Goal: Navigation & Orientation: Find specific page/section

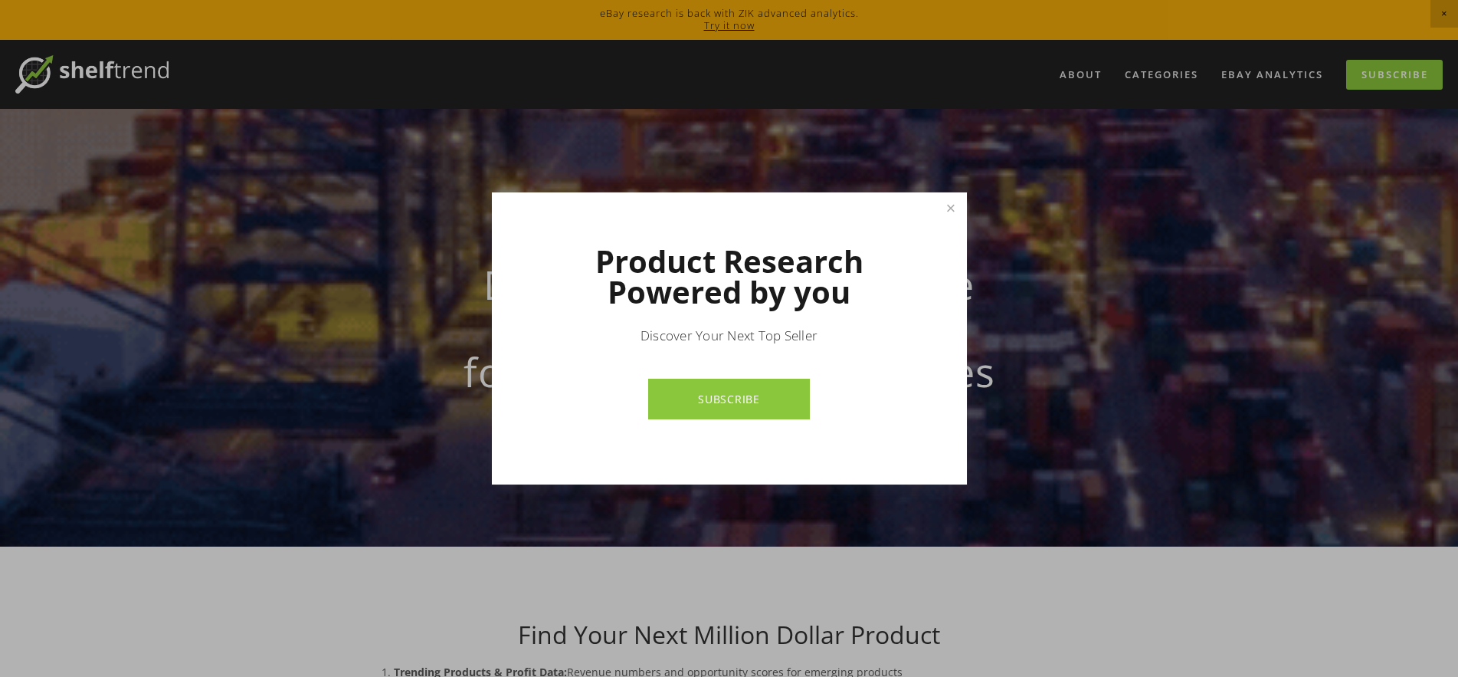
drag, startPoint x: 860, startPoint y: 114, endPoint x: 883, endPoint y: 103, distance: 24.7
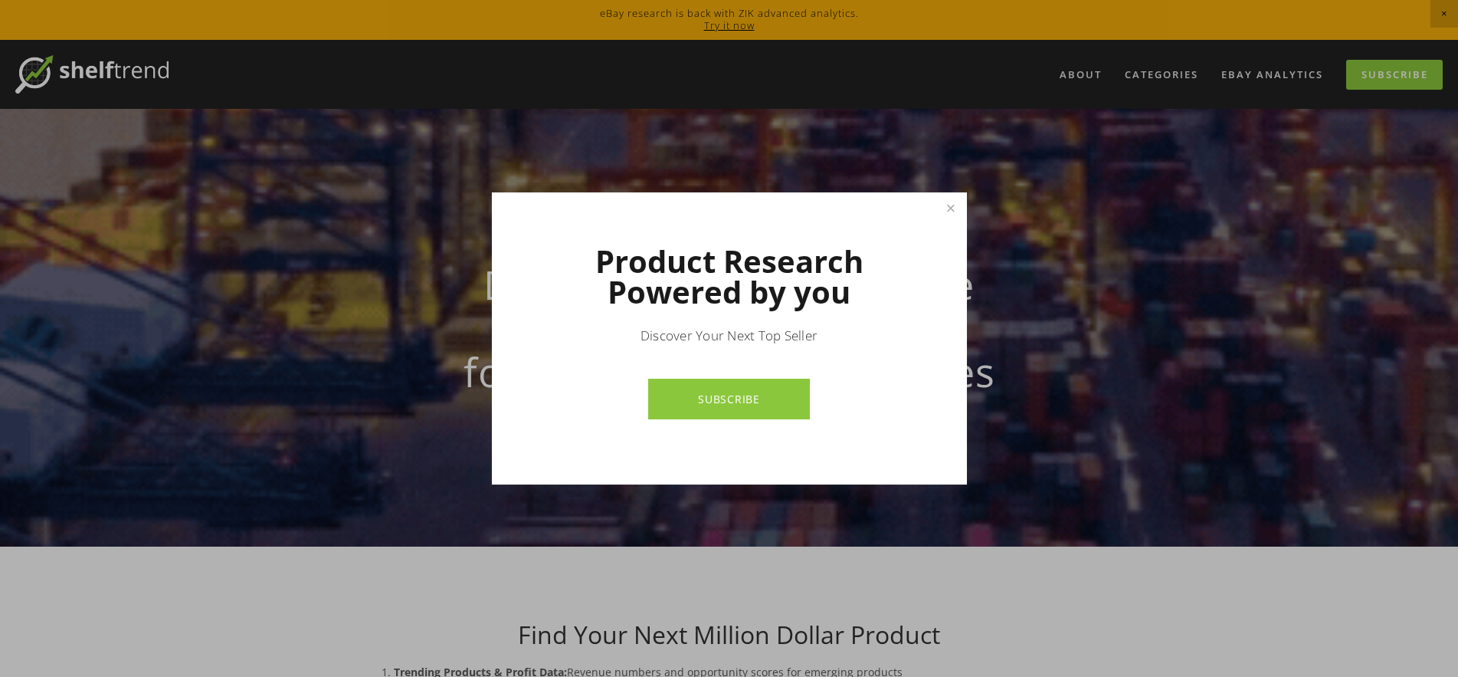
click at [883, 103] on div at bounding box center [729, 338] width 1458 height 677
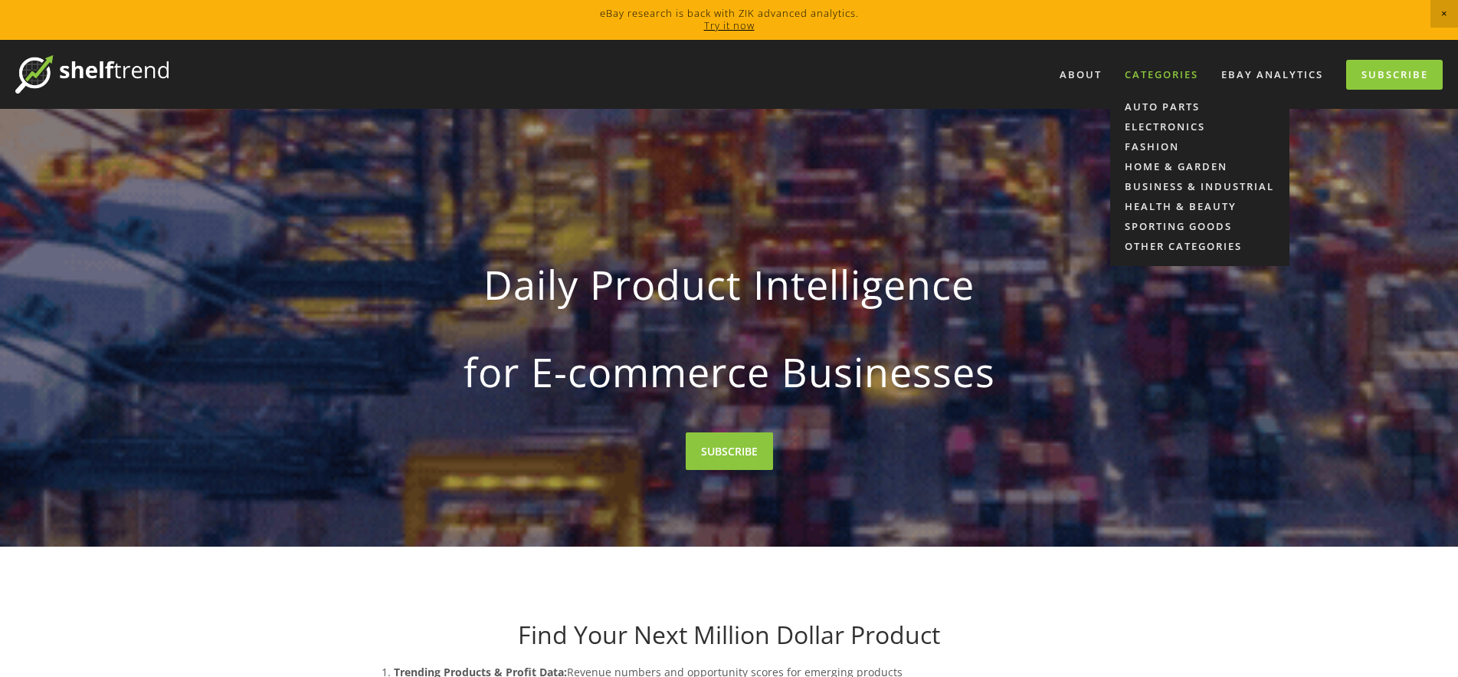
click at [1163, 78] on div "Categories" at bounding box center [1161, 74] width 93 height 25
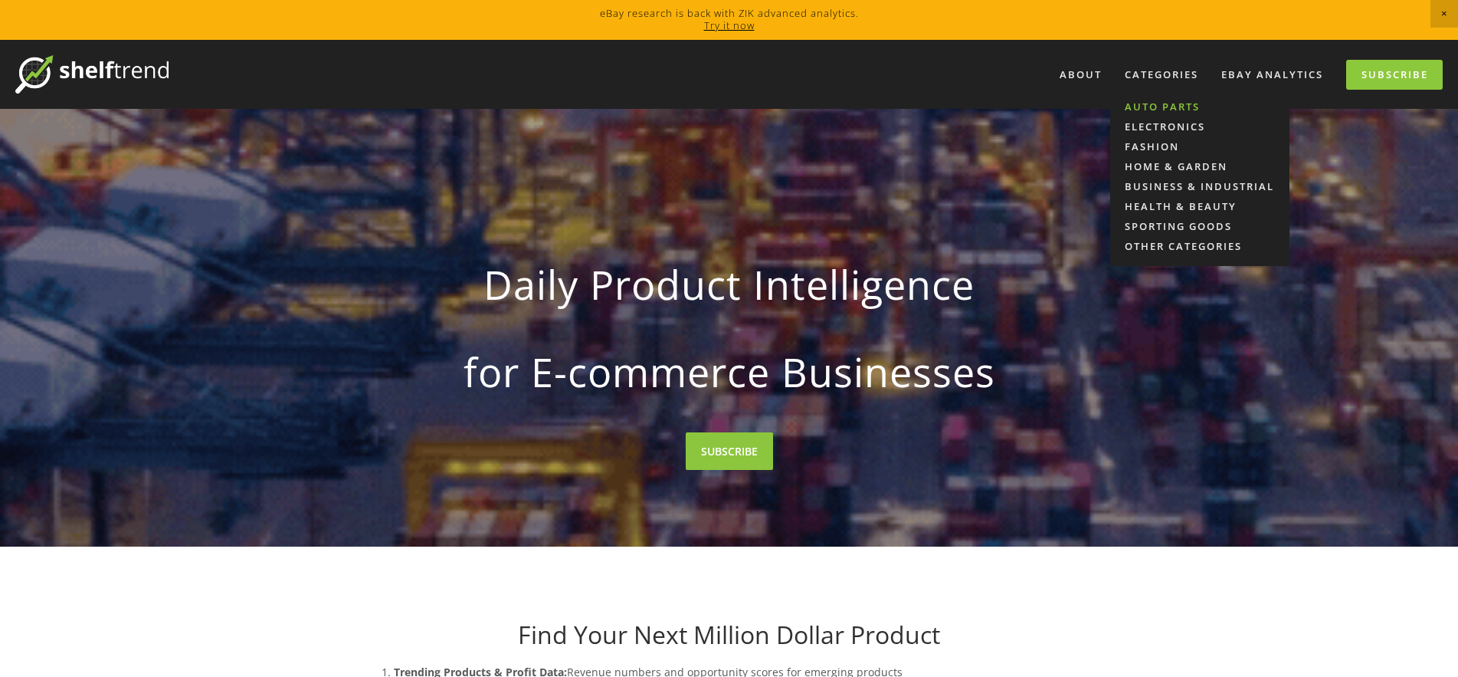
click at [1163, 103] on link "Auto Parts" at bounding box center [1199, 107] width 179 height 20
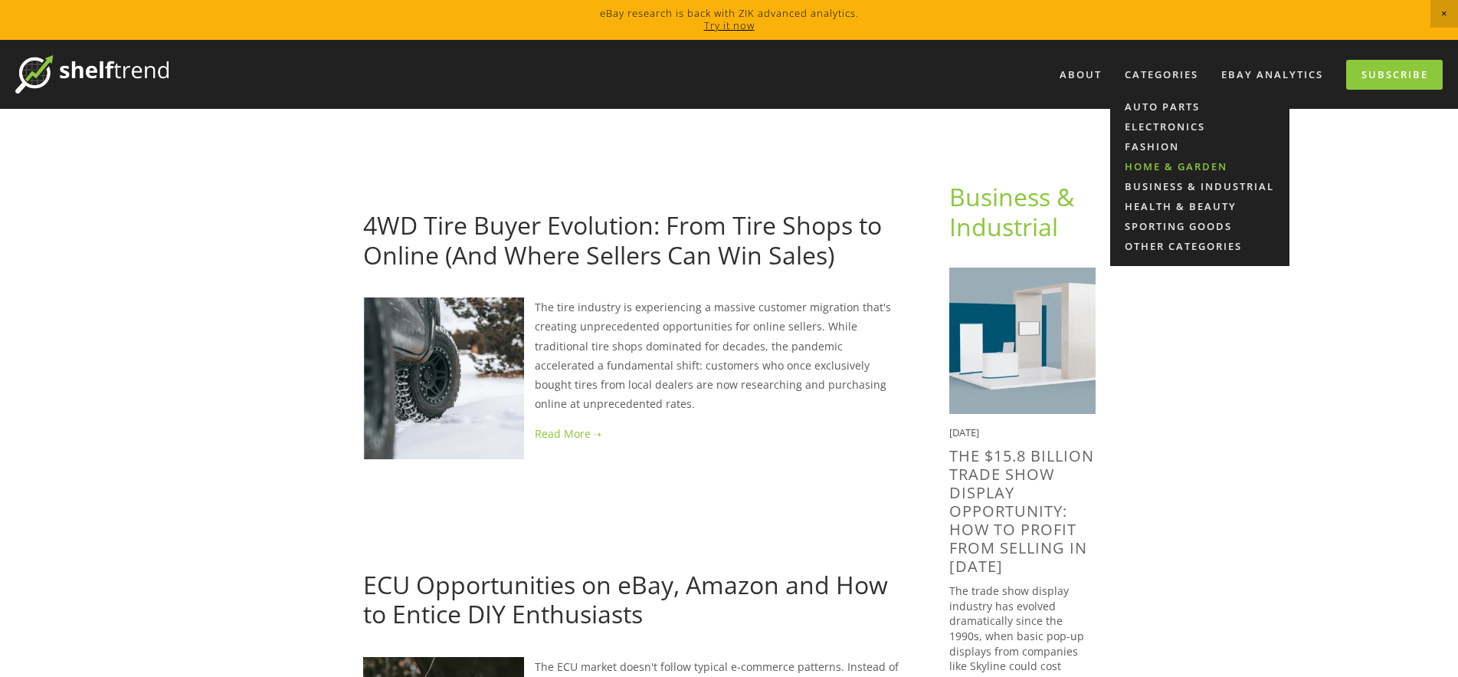
click at [1174, 166] on link "Home & Garden" at bounding box center [1199, 166] width 179 height 20
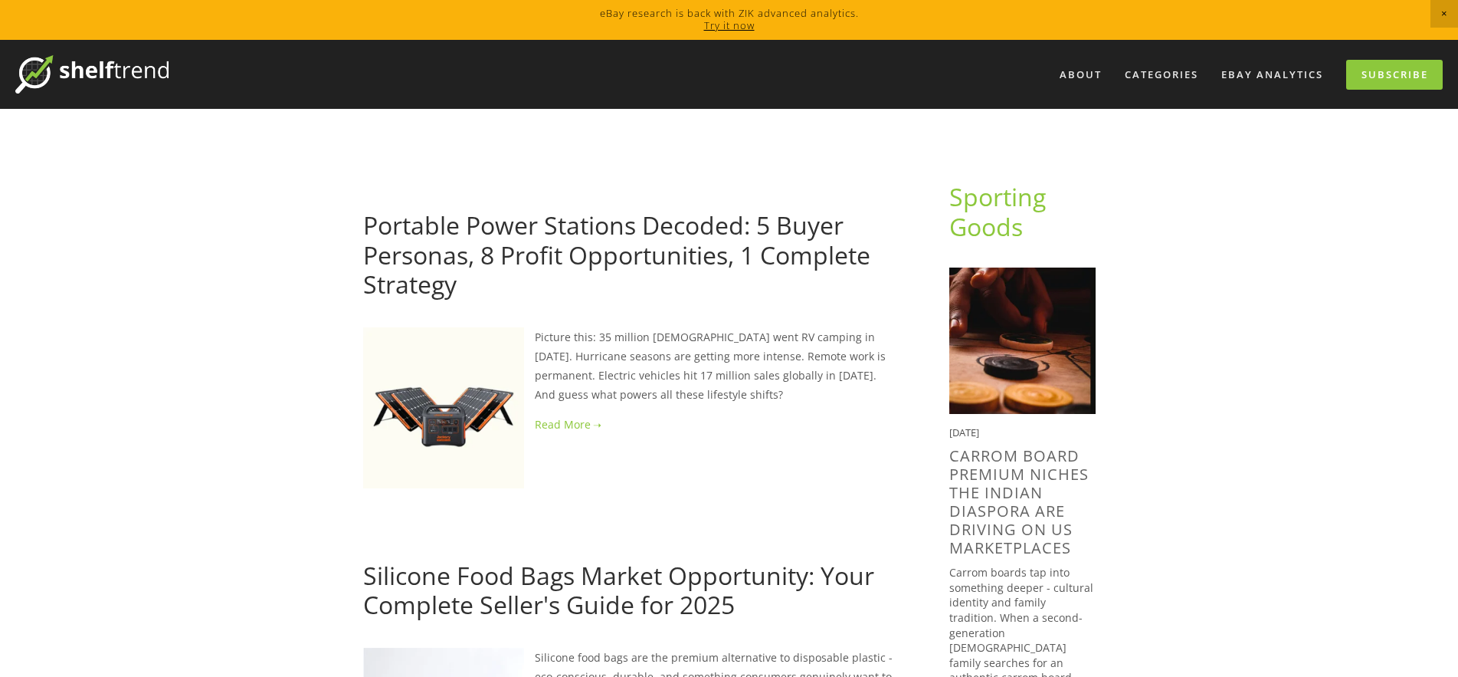
click at [133, 72] on img at bounding box center [91, 74] width 153 height 38
